Goal: Task Accomplishment & Management: Manage account settings

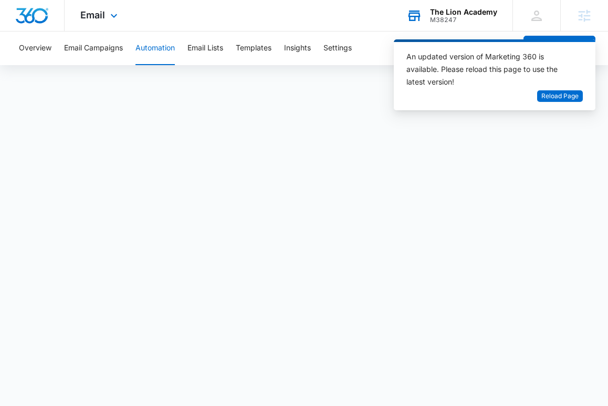
click at [490, 18] on div "M38247" at bounding box center [463, 19] width 67 height 7
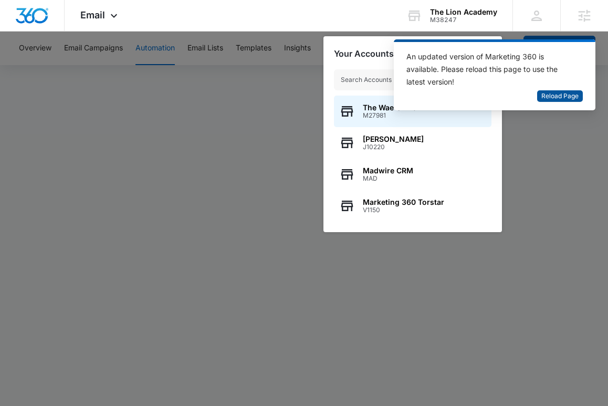
click at [550, 100] on span "Reload Page" at bounding box center [559, 96] width 37 height 10
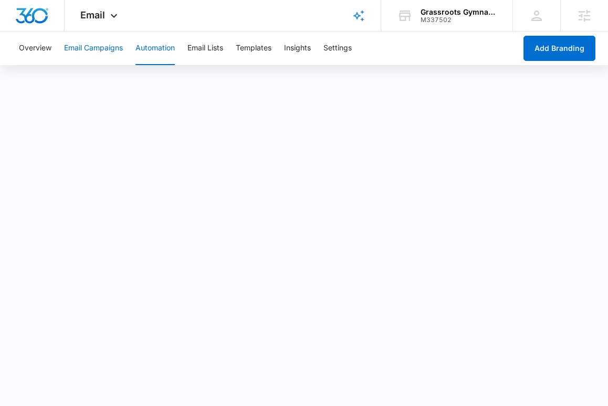
click at [101, 48] on button "Email Campaigns" at bounding box center [93, 49] width 59 height 34
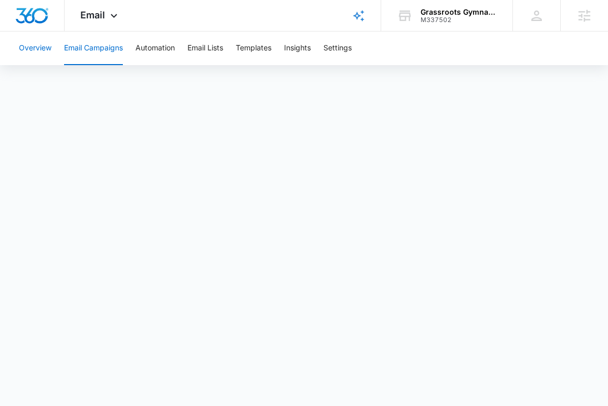
click at [33, 46] on button "Overview" at bounding box center [35, 49] width 33 height 34
click at [102, 20] on span "Email" at bounding box center [92, 14] width 25 height 11
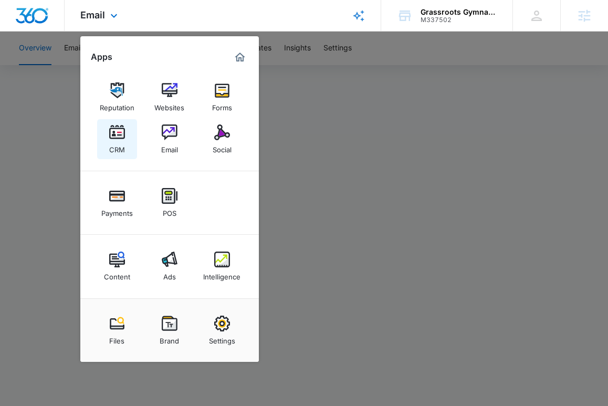
click at [122, 137] on img at bounding box center [117, 132] width 16 height 16
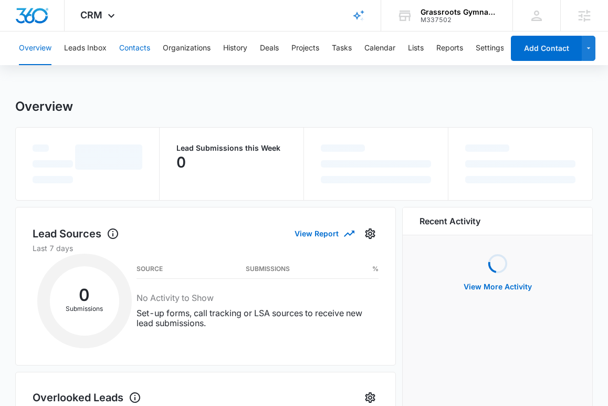
click at [143, 61] on button "Contacts" at bounding box center [134, 49] width 31 height 34
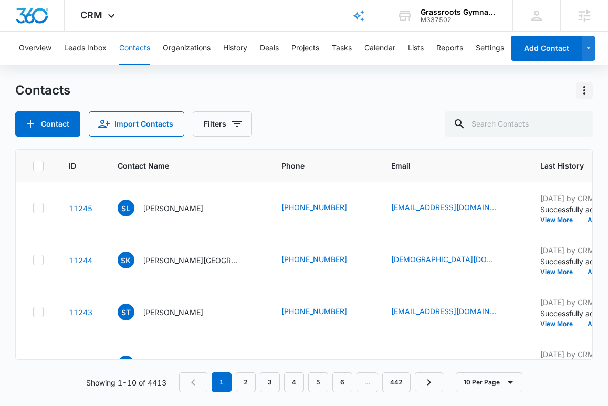
click at [583, 90] on icon "Actions" at bounding box center [584, 90] width 13 height 13
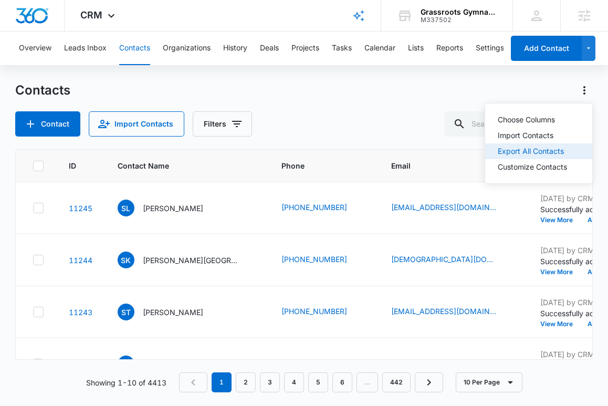
click at [527, 149] on div "Export All Contacts" at bounding box center [532, 151] width 69 height 7
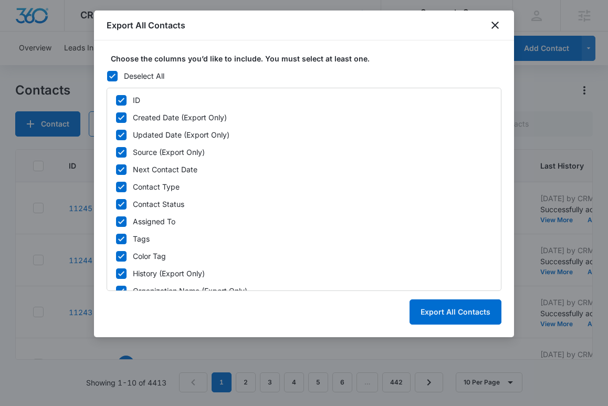
click at [112, 74] on icon at bounding box center [112, 75] width 9 height 9
click at [107, 76] on input "Deselect All" at bounding box center [107, 76] width 1 height 1
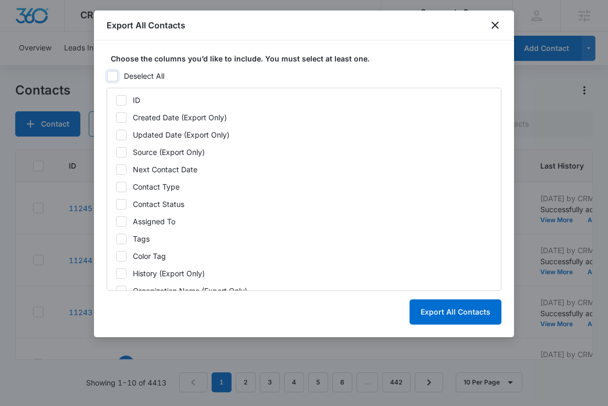
checkbox input "false"
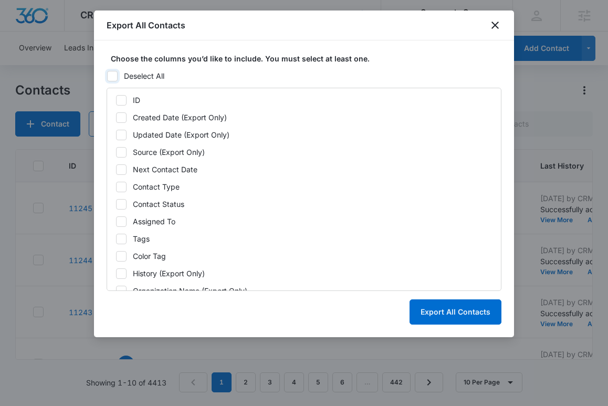
checkbox input "false"
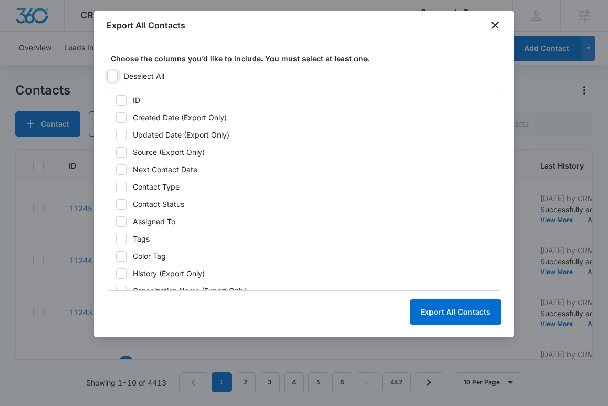
checkbox input "false"
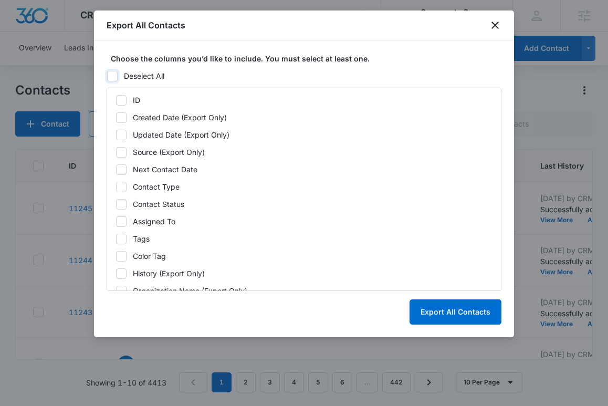
checkbox input "false"
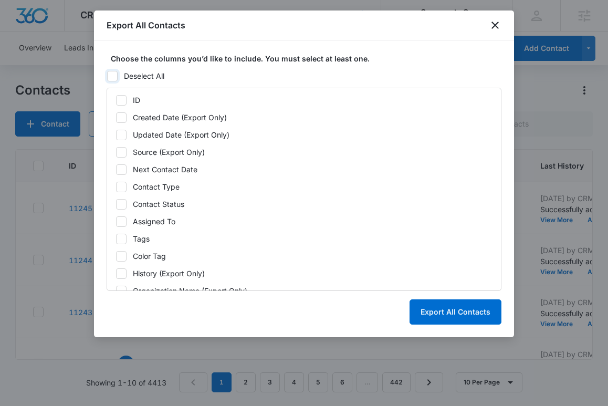
checkbox input "false"
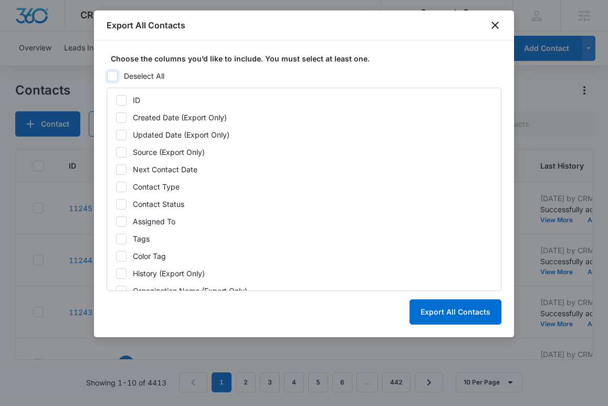
checkbox input "false"
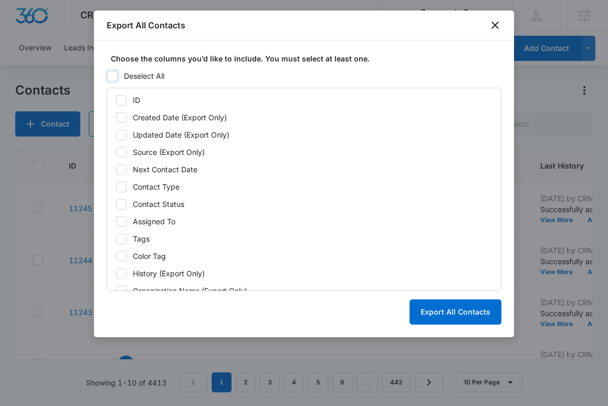
checkbox input "false"
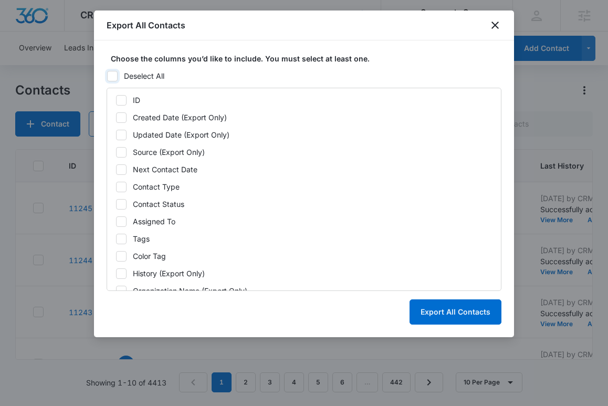
checkbox input "false"
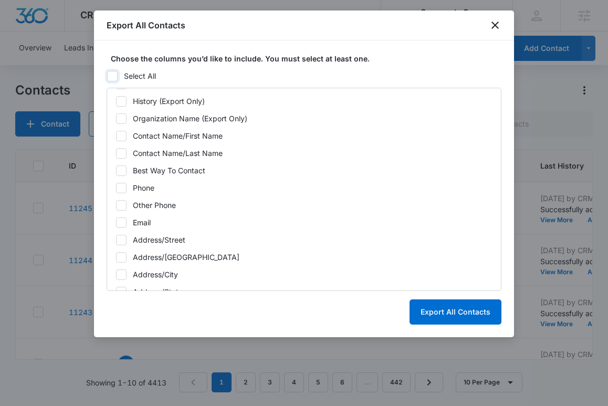
scroll to position [183, 0]
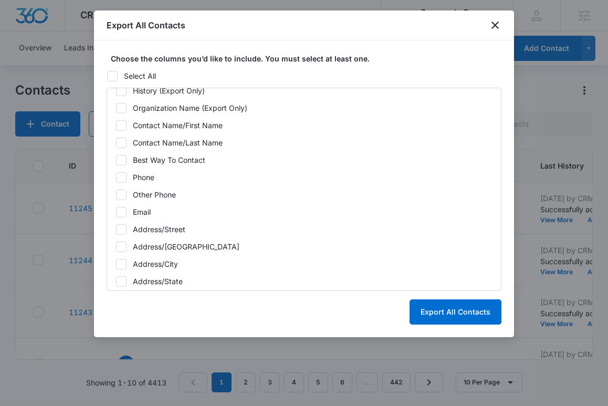
click at [116, 211] on div at bounding box center [121, 212] width 11 height 11
click at [116, 212] on input "Email" at bounding box center [116, 212] width 1 height 1
checkbox input "true"
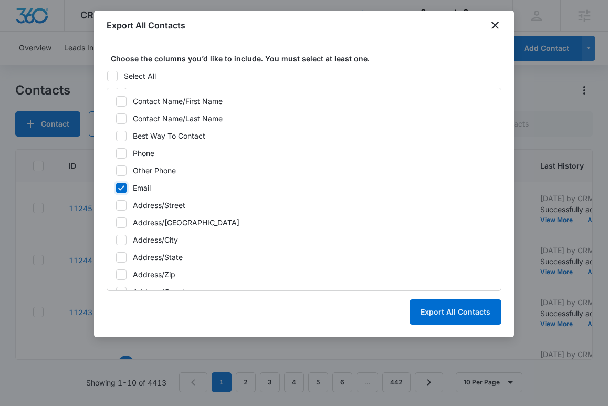
scroll to position [209, 0]
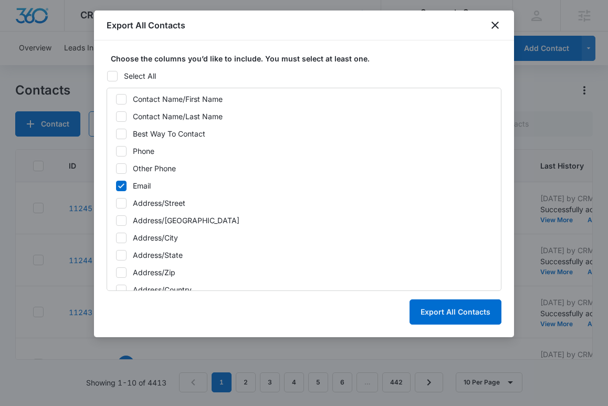
click at [121, 107] on div "ID Created Date (Export Only) Updated Date (Export Only) Source (Export Only) N…" at bounding box center [304, 189] width 395 height 203
click at [120, 97] on icon at bounding box center [121, 99] width 9 height 9
click at [116, 99] on input "Contact Name/First Name" at bounding box center [116, 99] width 1 height 1
checkbox input "true"
click at [120, 113] on icon at bounding box center [121, 116] width 9 height 9
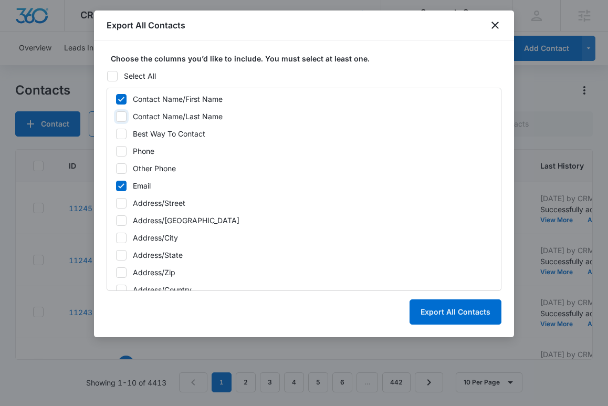
click at [116, 116] on input "Contact Name/Last Name" at bounding box center [116, 116] width 1 height 1
checkbox input "true"
click at [471, 316] on button "Export All Contacts" at bounding box center [456, 311] width 92 height 25
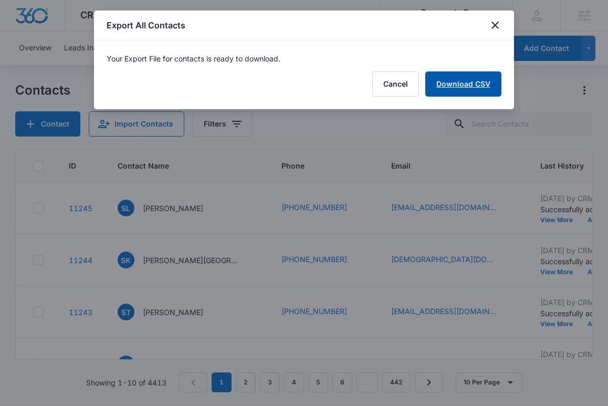
click at [477, 87] on link "Download CSV" at bounding box center [463, 83] width 76 height 25
